Goal: Task Accomplishment & Management: Manage account settings

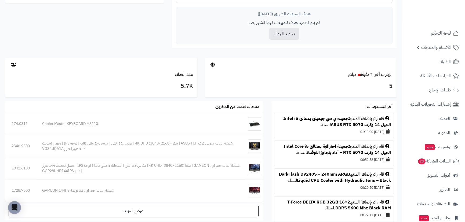
scroll to position [228, 0]
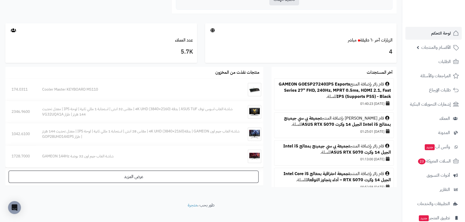
scroll to position [268, 0]
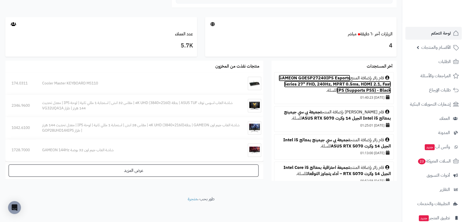
click at [302, 76] on link "GAMEON GOESP27240IPS Esports Series 27" FHD, 240Hz, MPRT 0.5ms, HDMI 2.1, Fast …" at bounding box center [334, 84] width 112 height 19
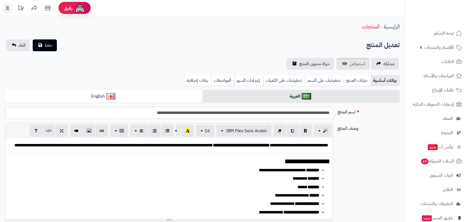
type input "******"
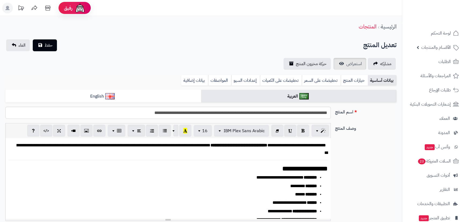
scroll to position [154, 0]
click at [351, 67] on span "استعراض" at bounding box center [354, 64] width 16 height 6
